Goal: Transaction & Acquisition: Purchase product/service

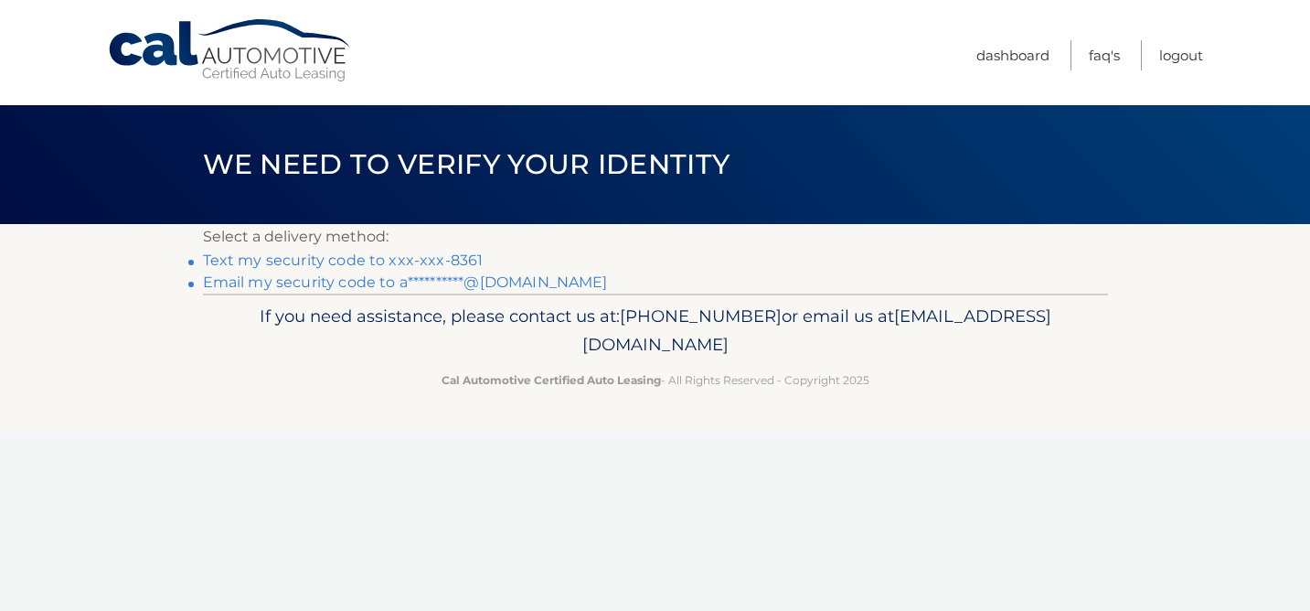
click at [276, 255] on link "Text my security code to xxx-xxx-8361" at bounding box center [343, 259] width 281 height 17
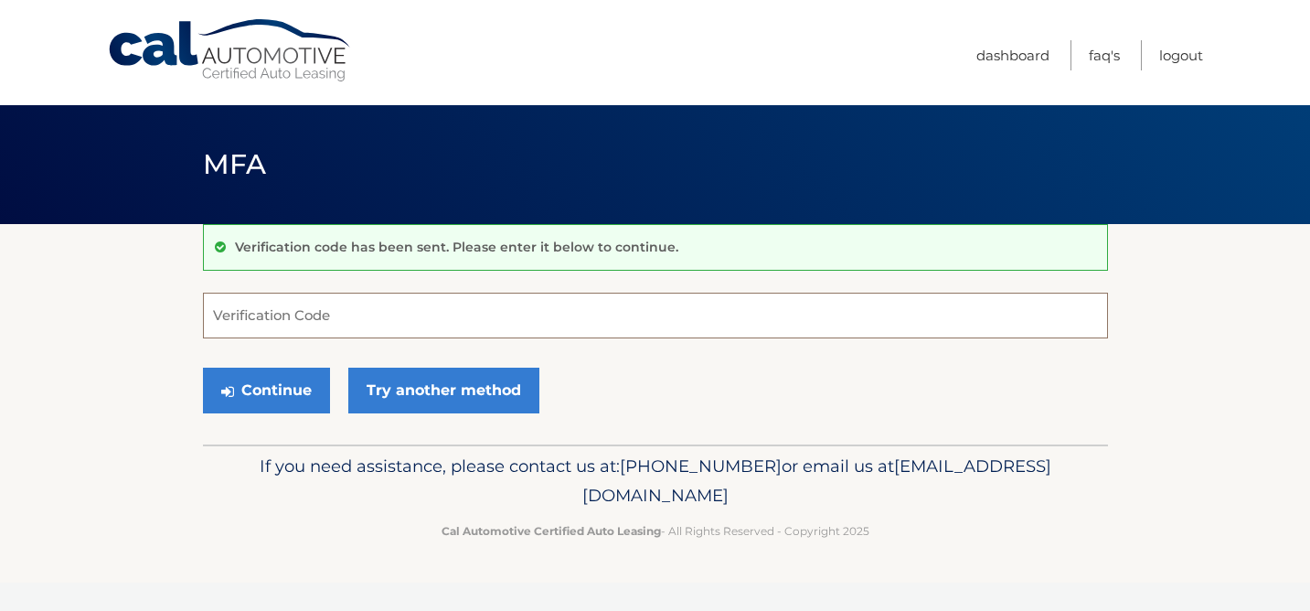
click at [282, 294] on input "Verification Code" at bounding box center [655, 316] width 905 height 46
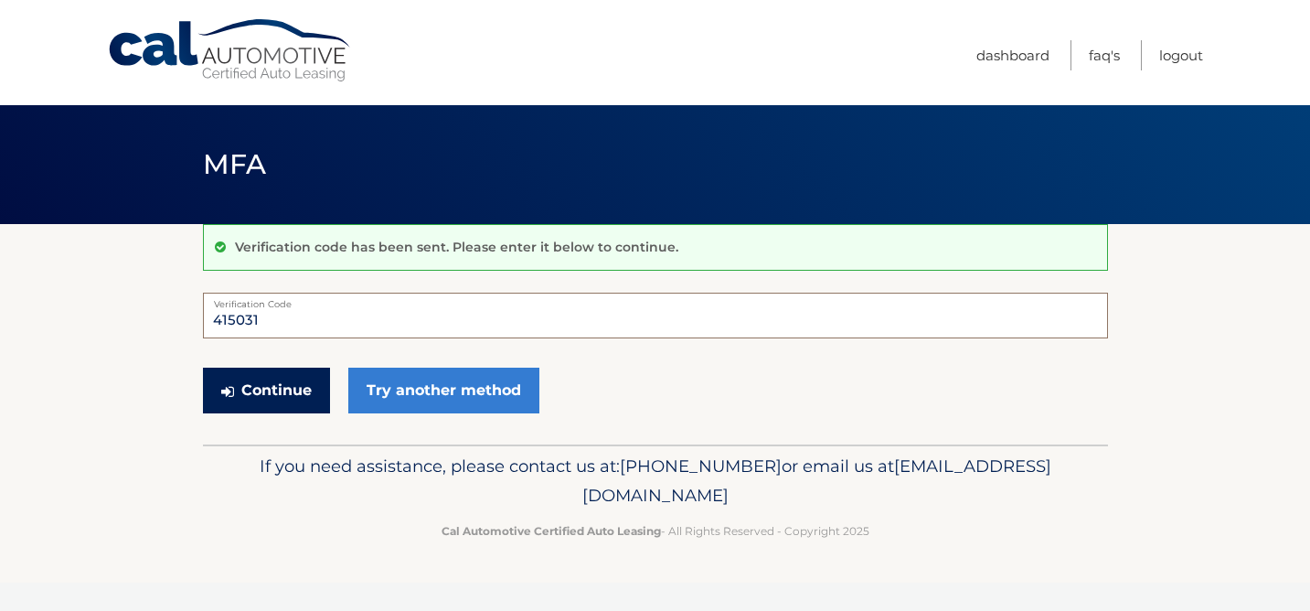
type input "415031"
click at [274, 400] on button "Continue" at bounding box center [266, 391] width 127 height 46
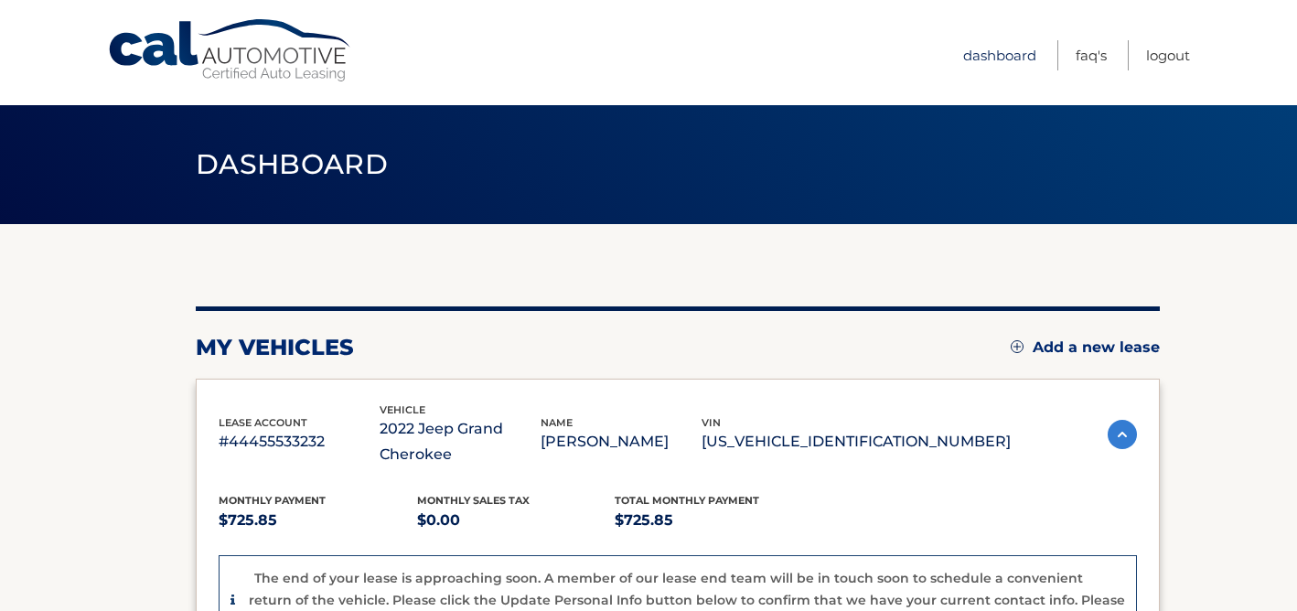
click at [979, 54] on link "Dashboard" at bounding box center [999, 55] width 73 height 30
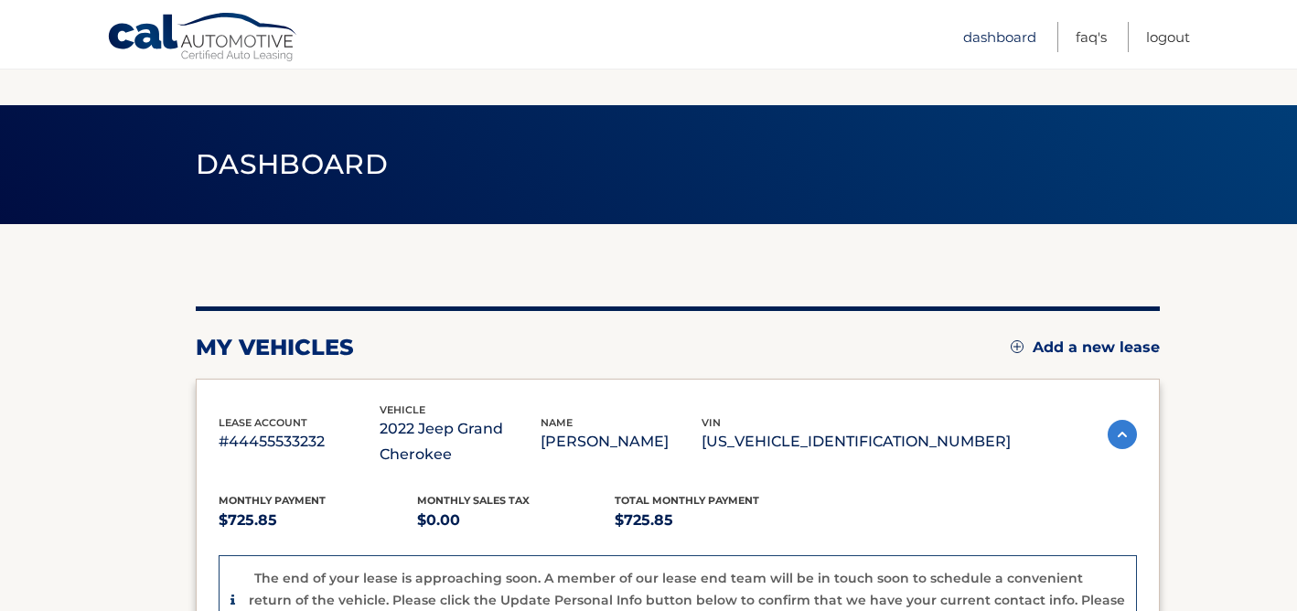
scroll to position [92, 0]
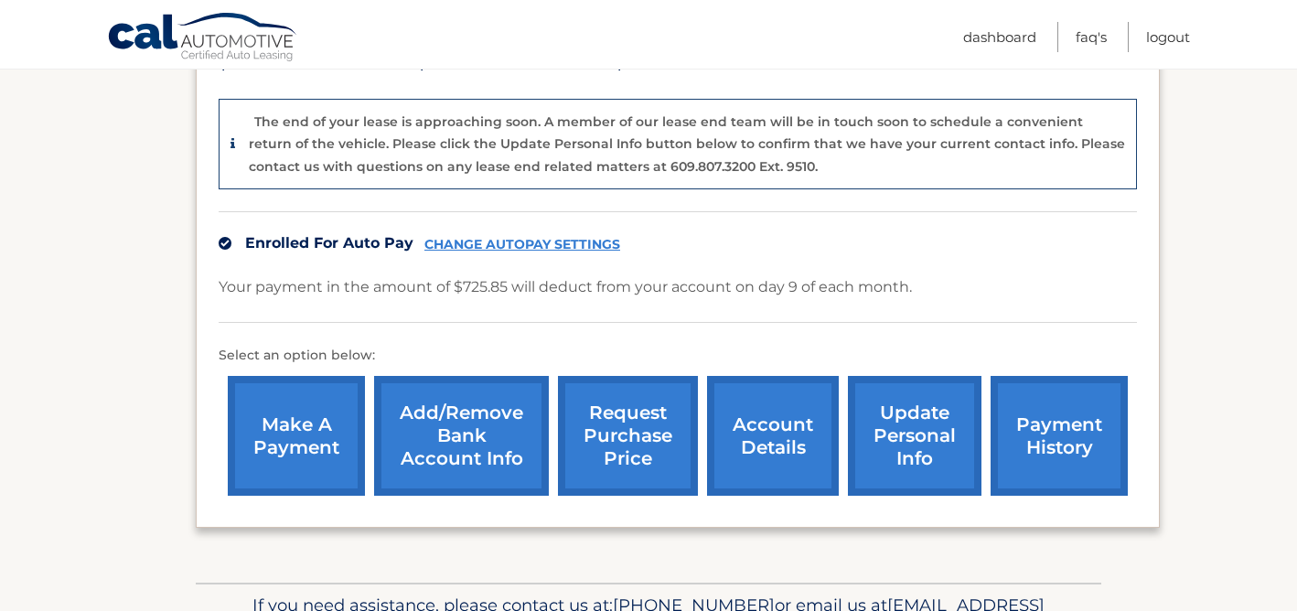
scroll to position [458, 0]
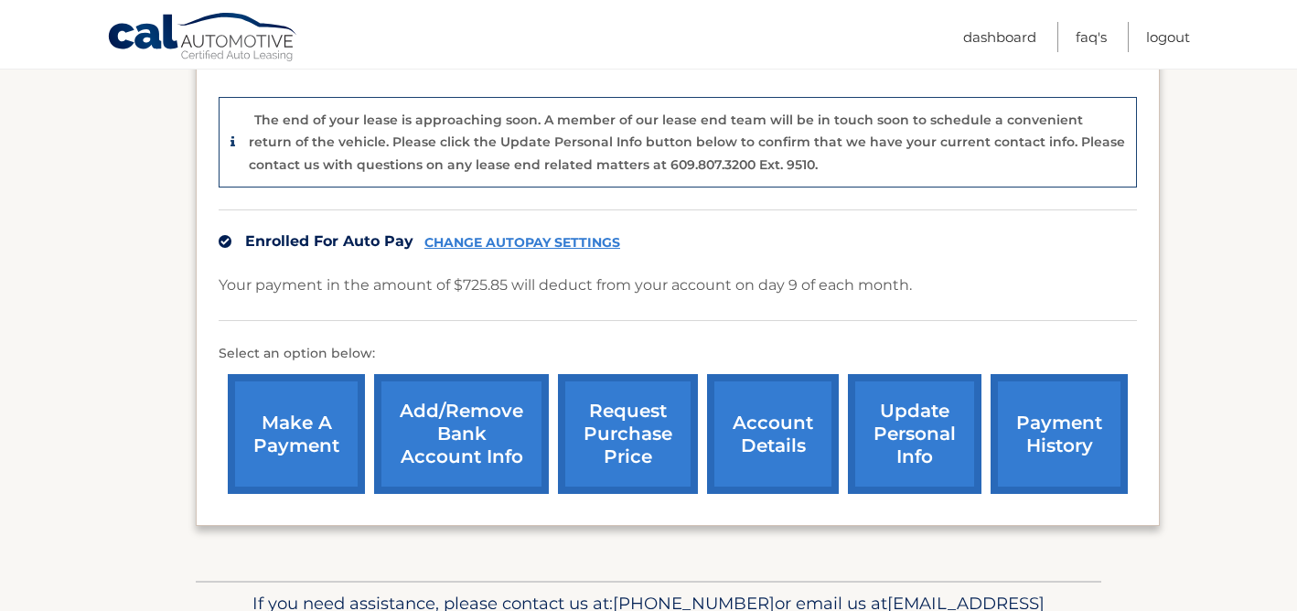
click at [313, 410] on link "make a payment" at bounding box center [296, 434] width 137 height 120
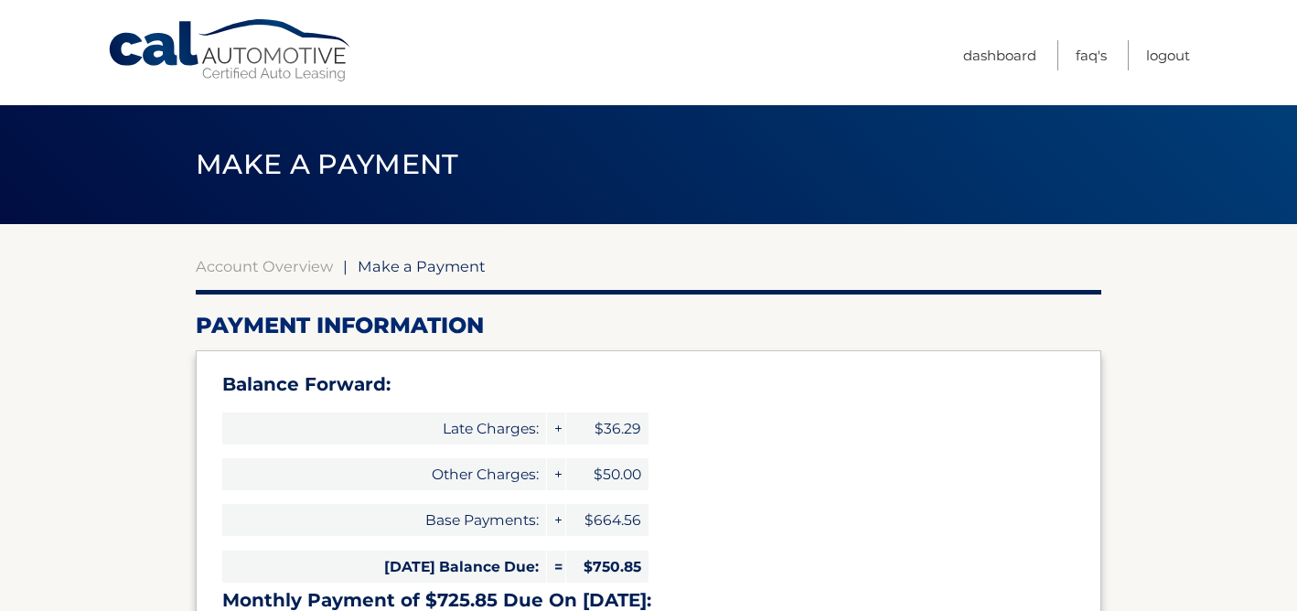
select select "MzYzMDg1ZjYtZWQwNC00ODUzLTk3YzgtNTY5MTA0ZDNkOWI1"
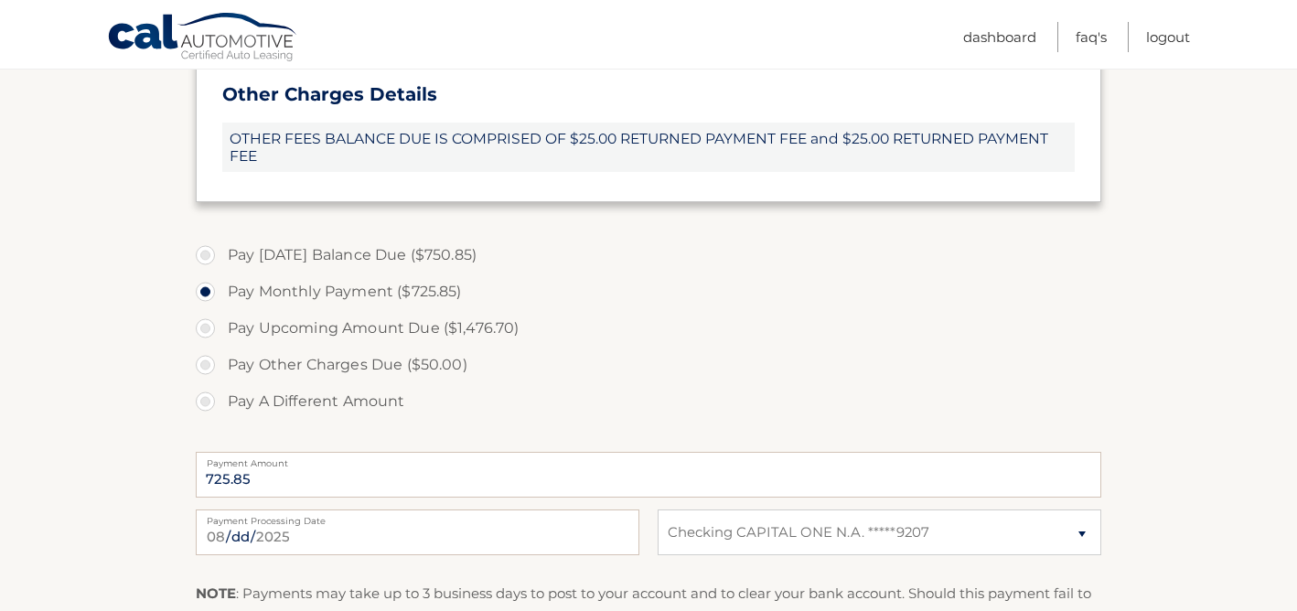
scroll to position [695, 0]
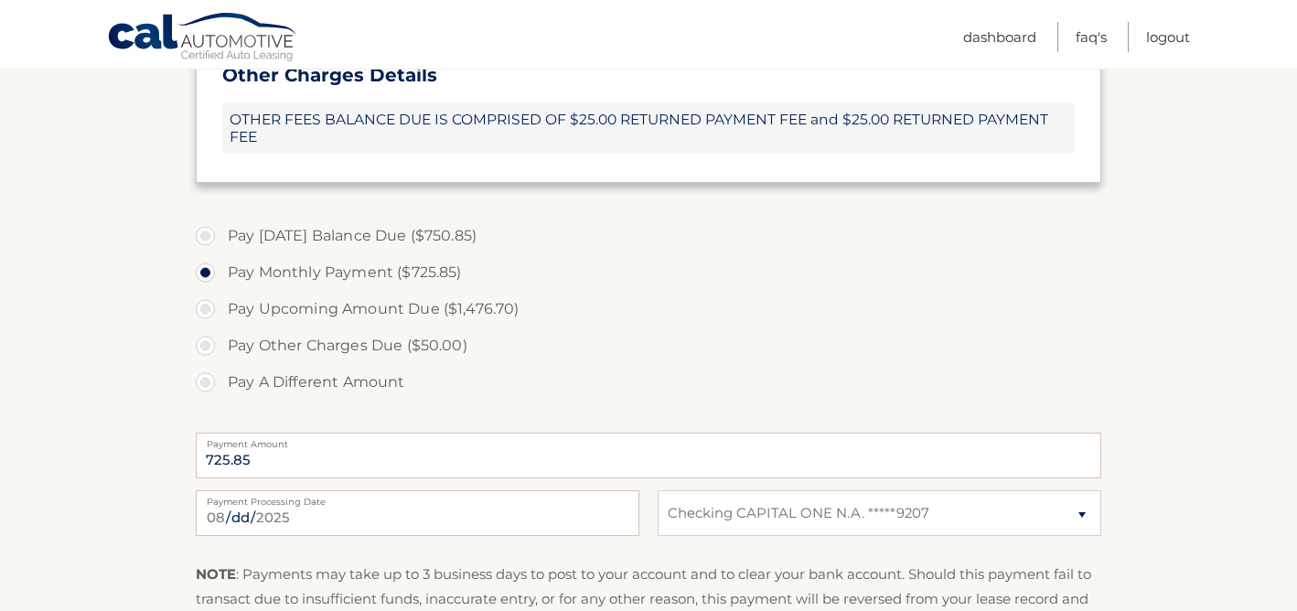
click at [310, 222] on label "Pay Today's Balance Due ($750.85)" at bounding box center [648, 236] width 905 height 37
click at [221, 222] on input "Pay Today's Balance Due ($750.85)" at bounding box center [212, 232] width 18 height 29
radio input "true"
type input "750.85"
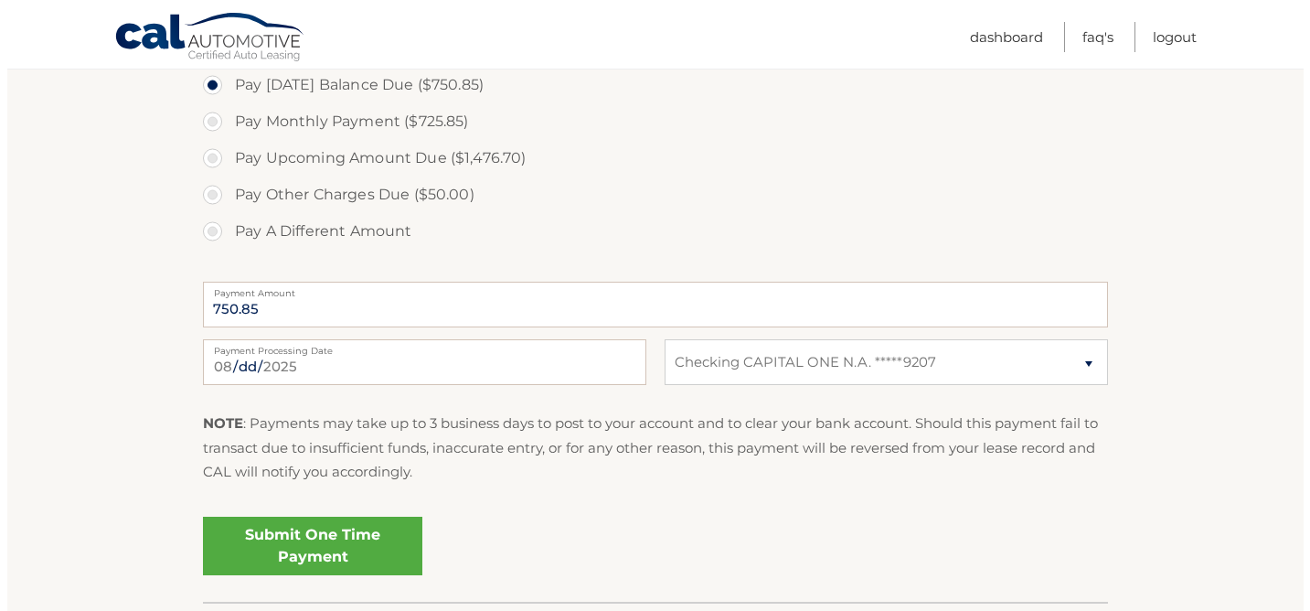
scroll to position [929, 0]
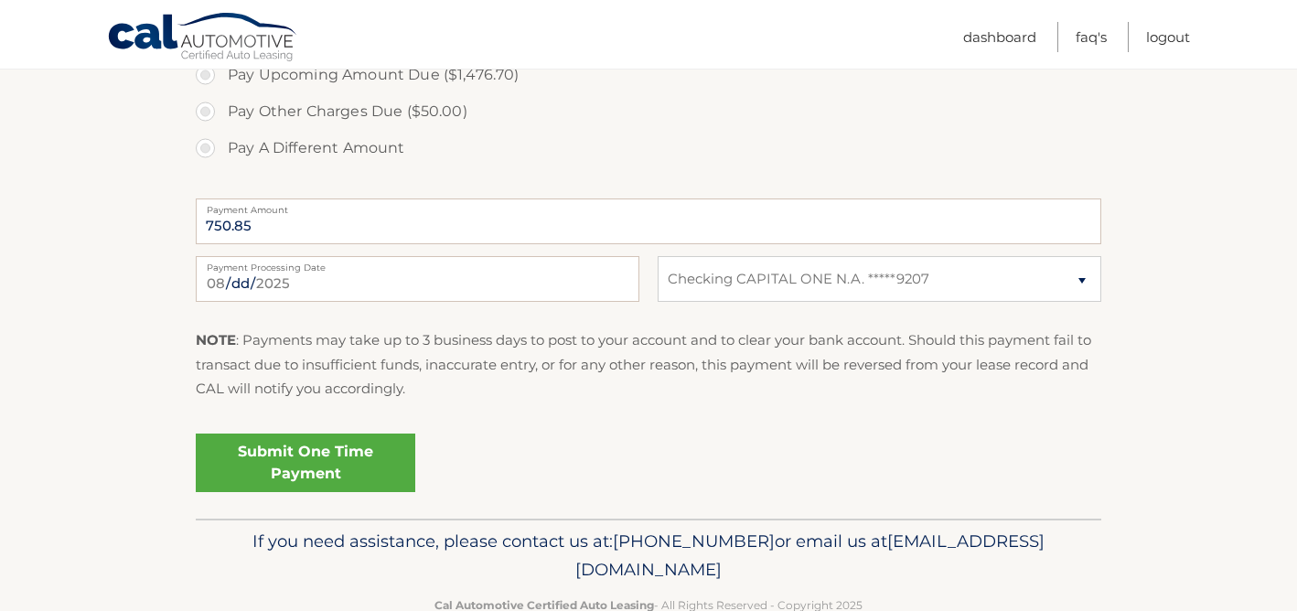
click at [230, 472] on link "Submit One Time Payment" at bounding box center [305, 462] width 219 height 59
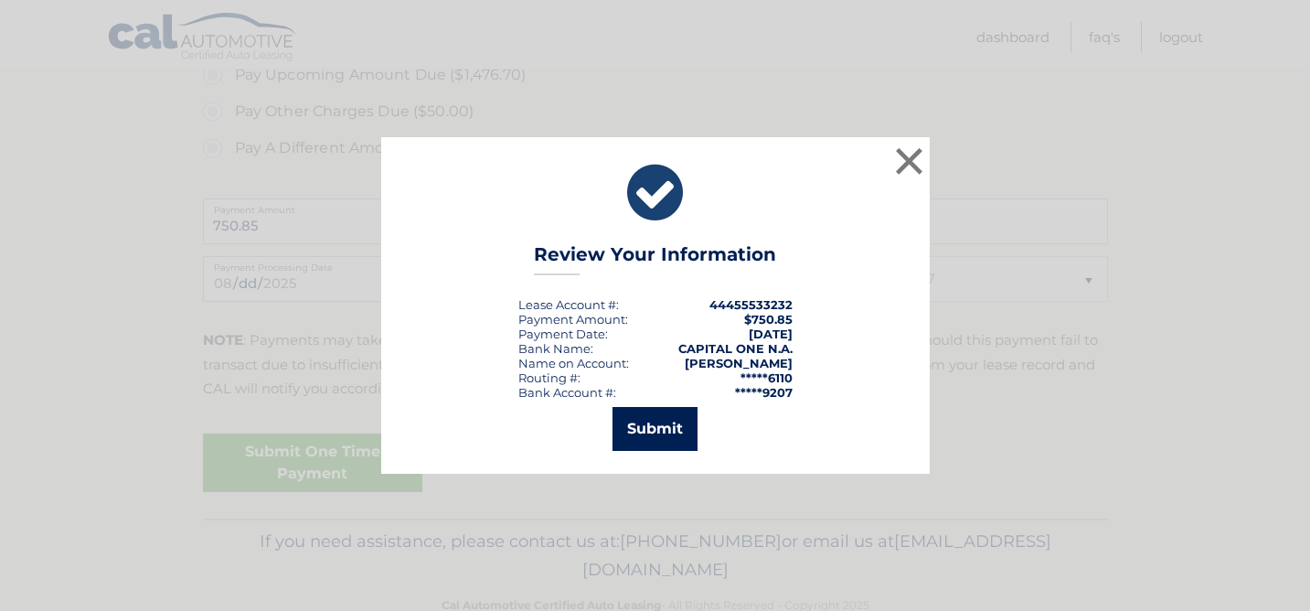
click at [671, 418] on button "Submit" at bounding box center [655, 429] width 85 height 44
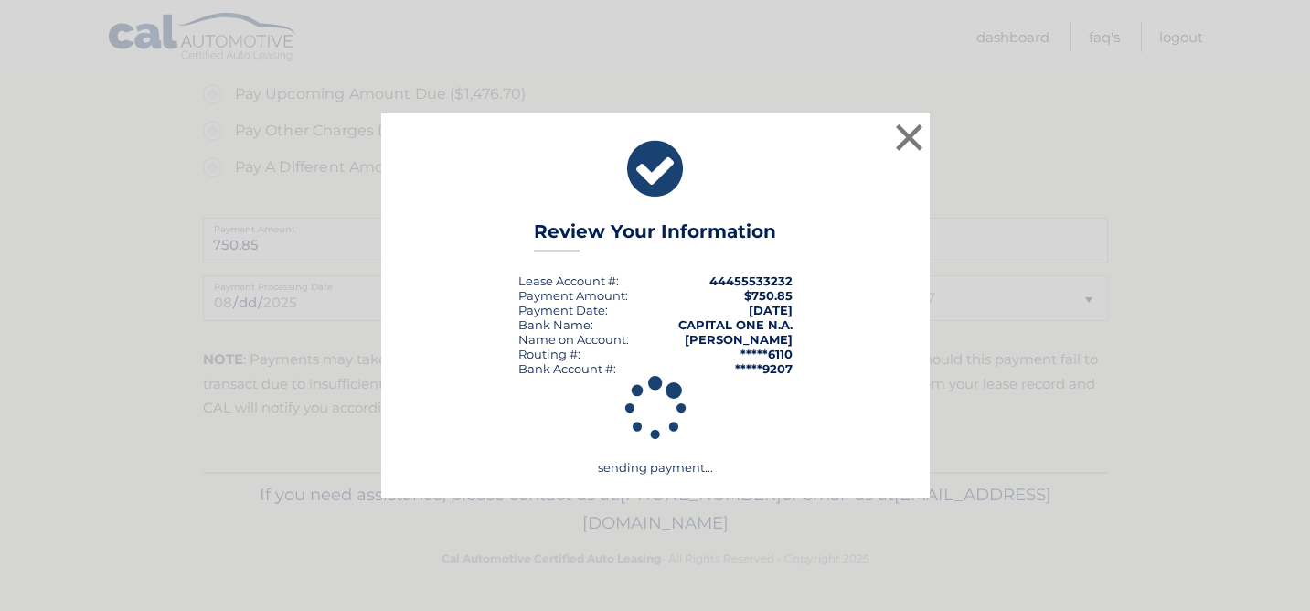
scroll to position [910, 0]
